Goal: Task Accomplishment & Management: Complete application form

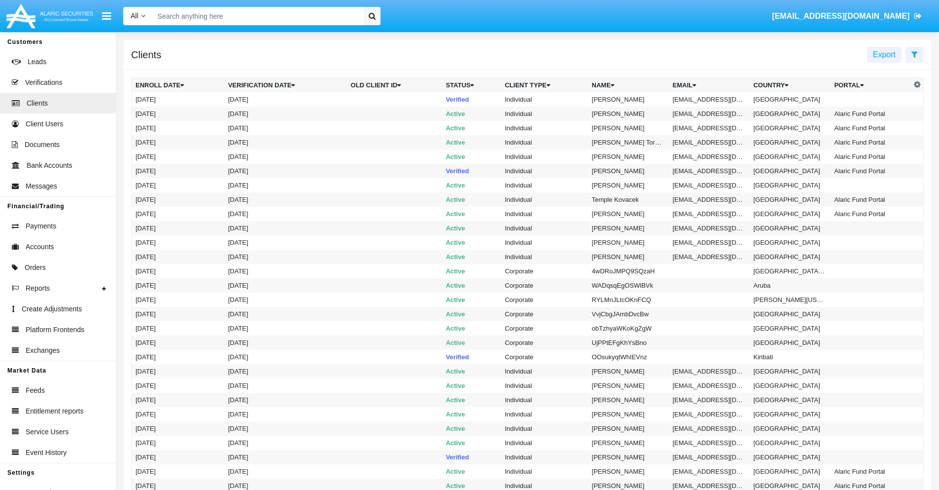
click at [915, 54] on icon at bounding box center [915, 54] width 6 height 8
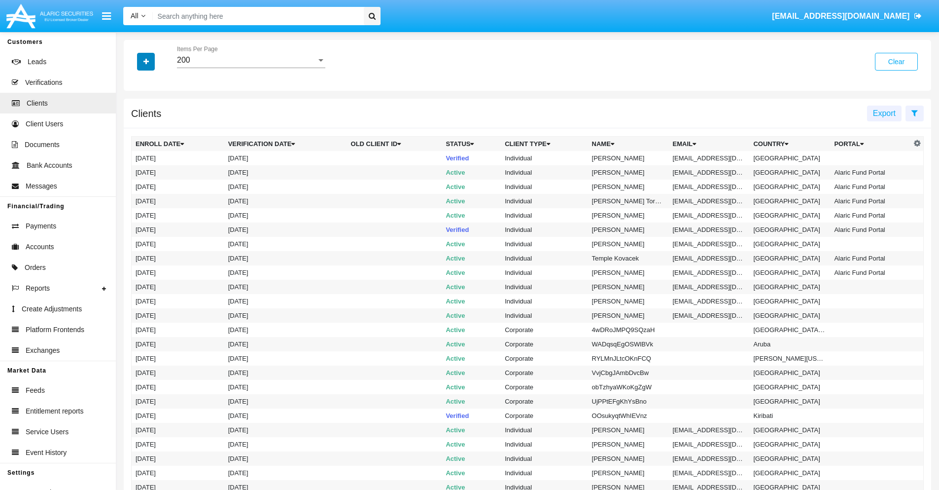
click at [146, 61] on icon "button" at bounding box center [146, 61] width 5 height 7
click at [153, 168] on span "Email" at bounding box center [154, 168] width 20 height 12
click at [136, 172] on input "Email" at bounding box center [135, 172] width 0 height 0
checkbox input "true"
click at [146, 61] on icon "button" at bounding box center [146, 61] width 5 height 7
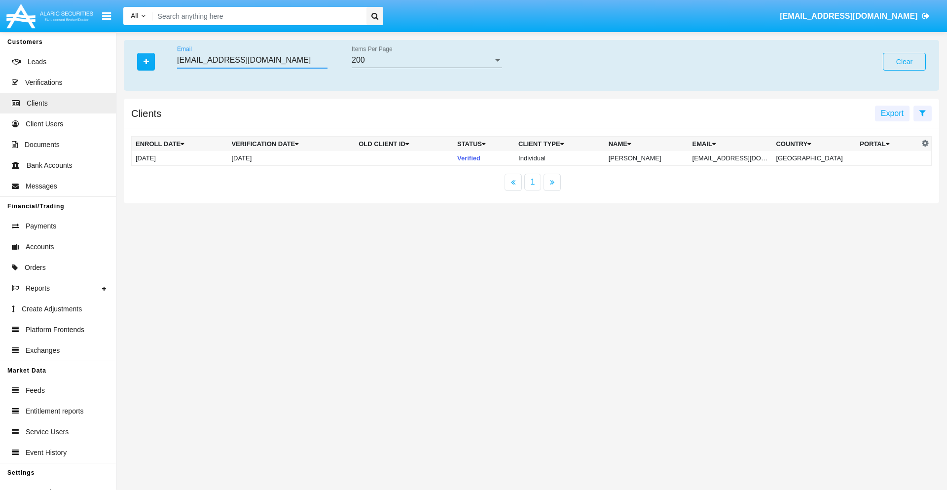
type input "[EMAIL_ADDRESS][DOMAIN_NAME]"
click at [737, 158] on td "[EMAIL_ADDRESS][DOMAIN_NAME]" at bounding box center [730, 158] width 84 height 15
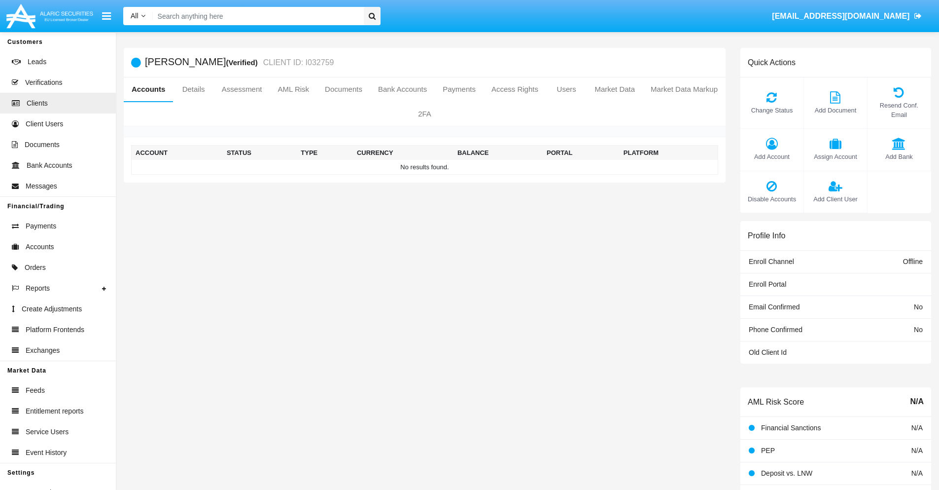
click at [772, 156] on span "Add Account" at bounding box center [772, 156] width 53 height 9
